Goal: Navigation & Orientation: Understand site structure

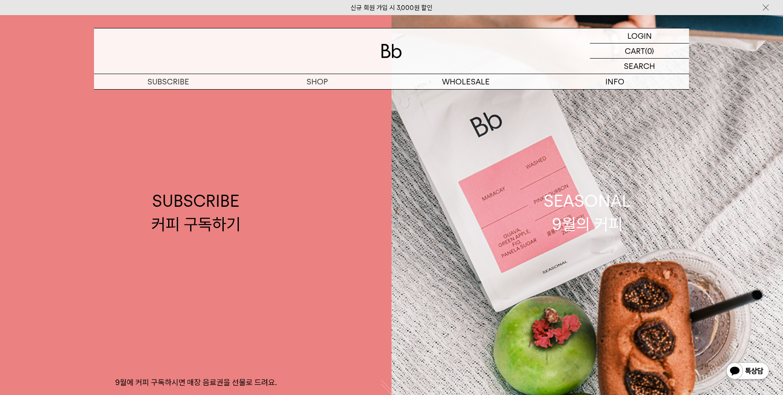
click at [386, 56] on img at bounding box center [391, 51] width 21 height 14
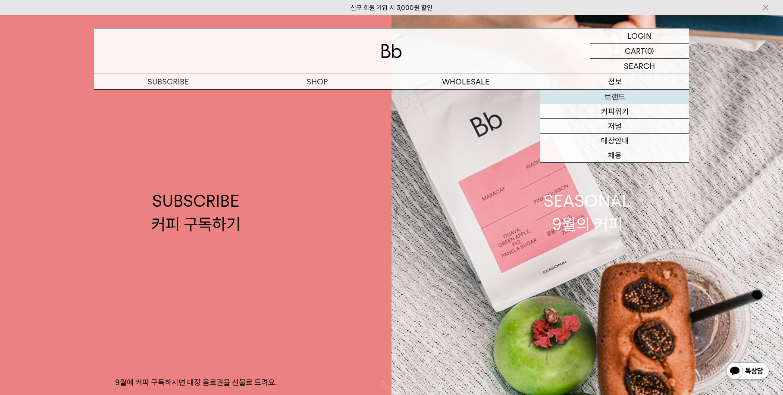
click at [614, 97] on link "브랜드" at bounding box center [614, 97] width 149 height 15
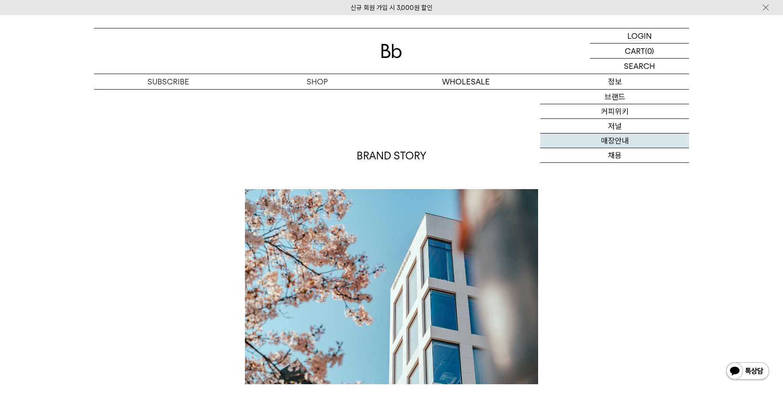
click at [614, 138] on link "매장안내" at bounding box center [614, 141] width 149 height 15
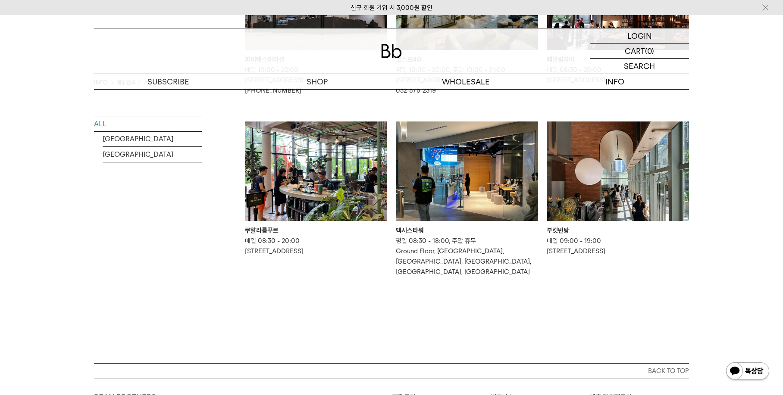
scroll to position [713, 0]
